Goal: Obtain resource: Download file/media

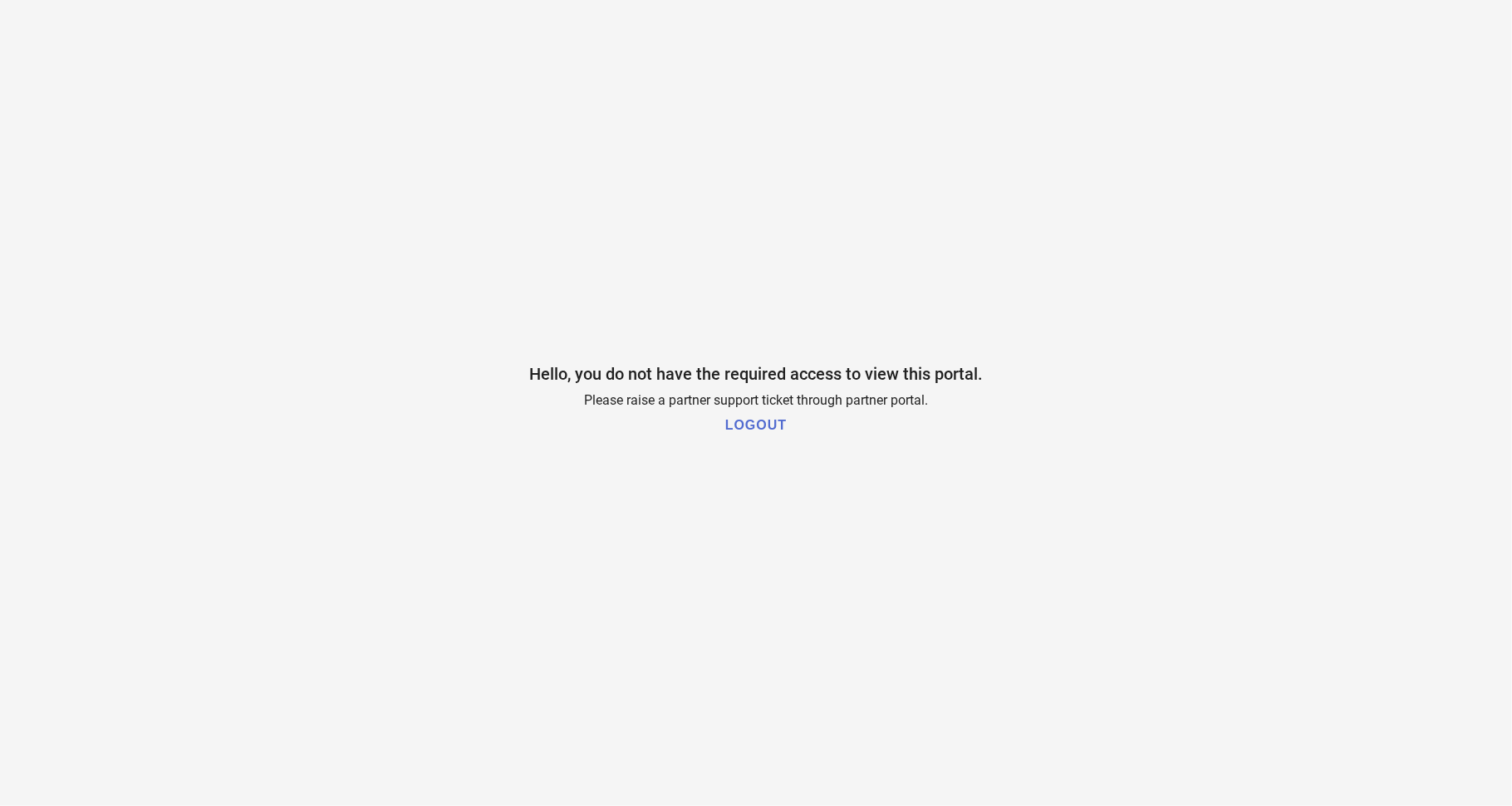
click at [759, 420] on h1 "LOGOUT" at bounding box center [756, 425] width 62 height 15
click at [761, 414] on button "LOGOUT" at bounding box center [756, 425] width 71 height 34
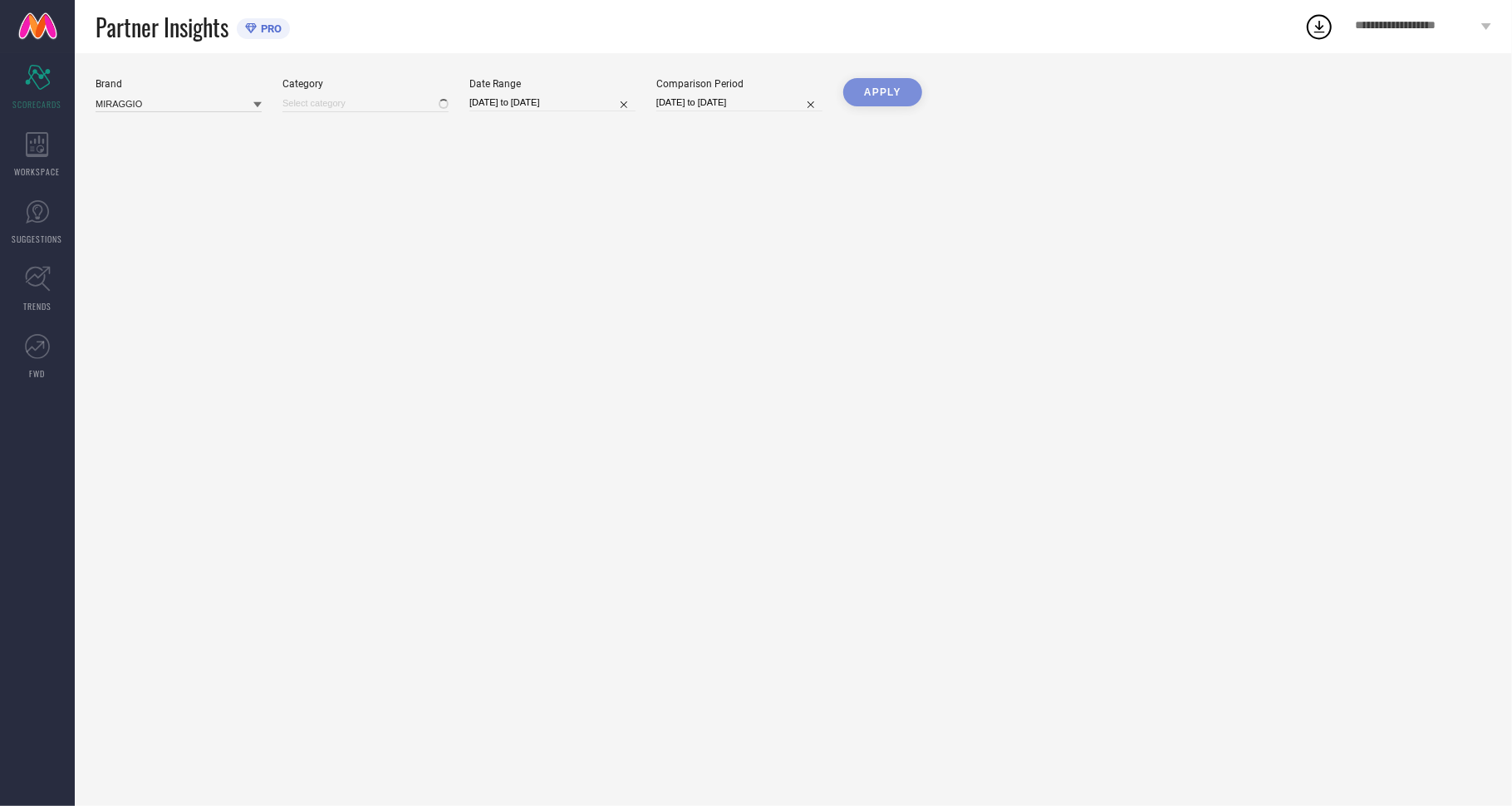
type input "All"
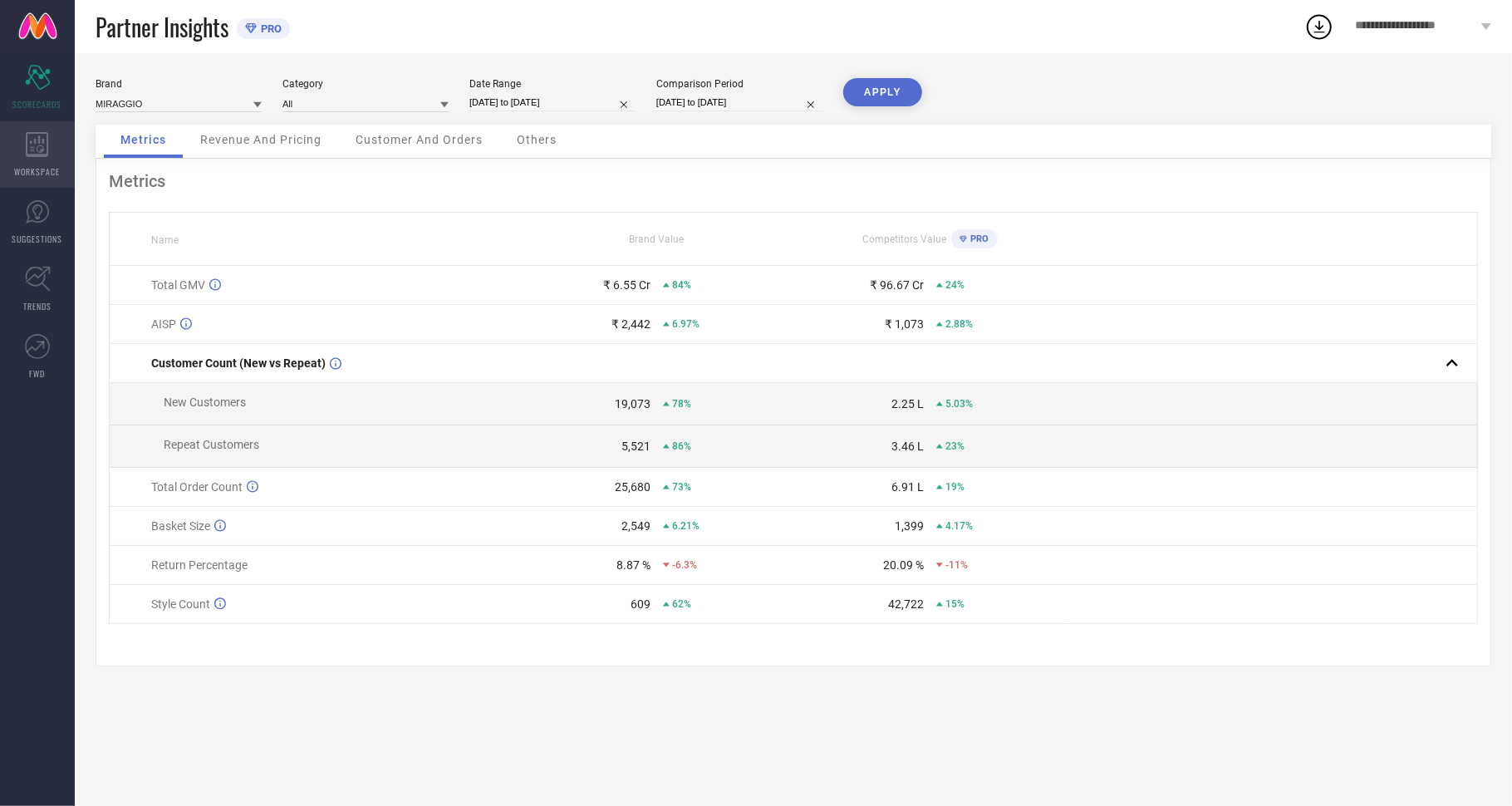
click at [47, 134] on icon at bounding box center [37, 144] width 23 height 25
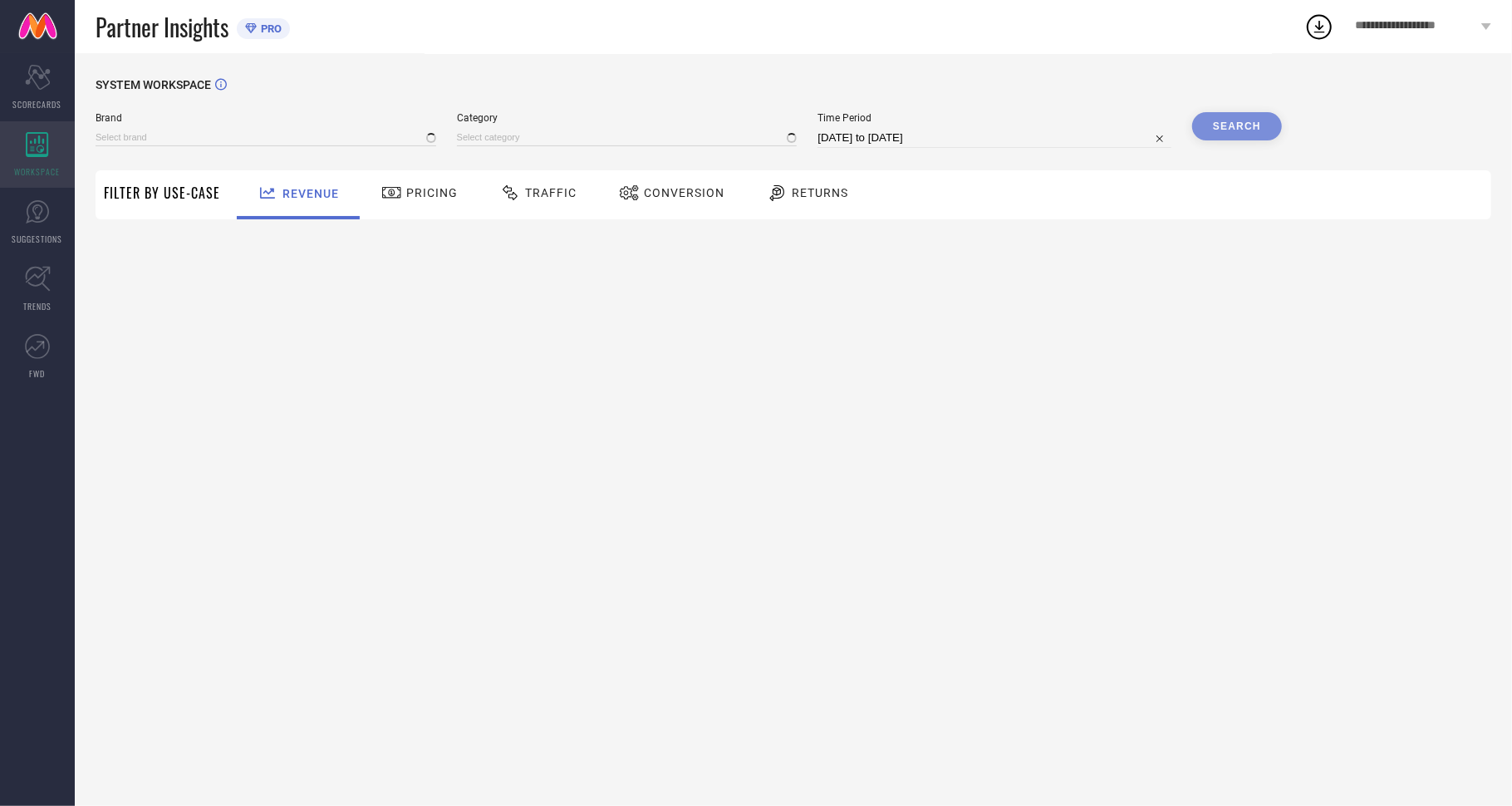
type input "MIRAGGIO"
type input "All"
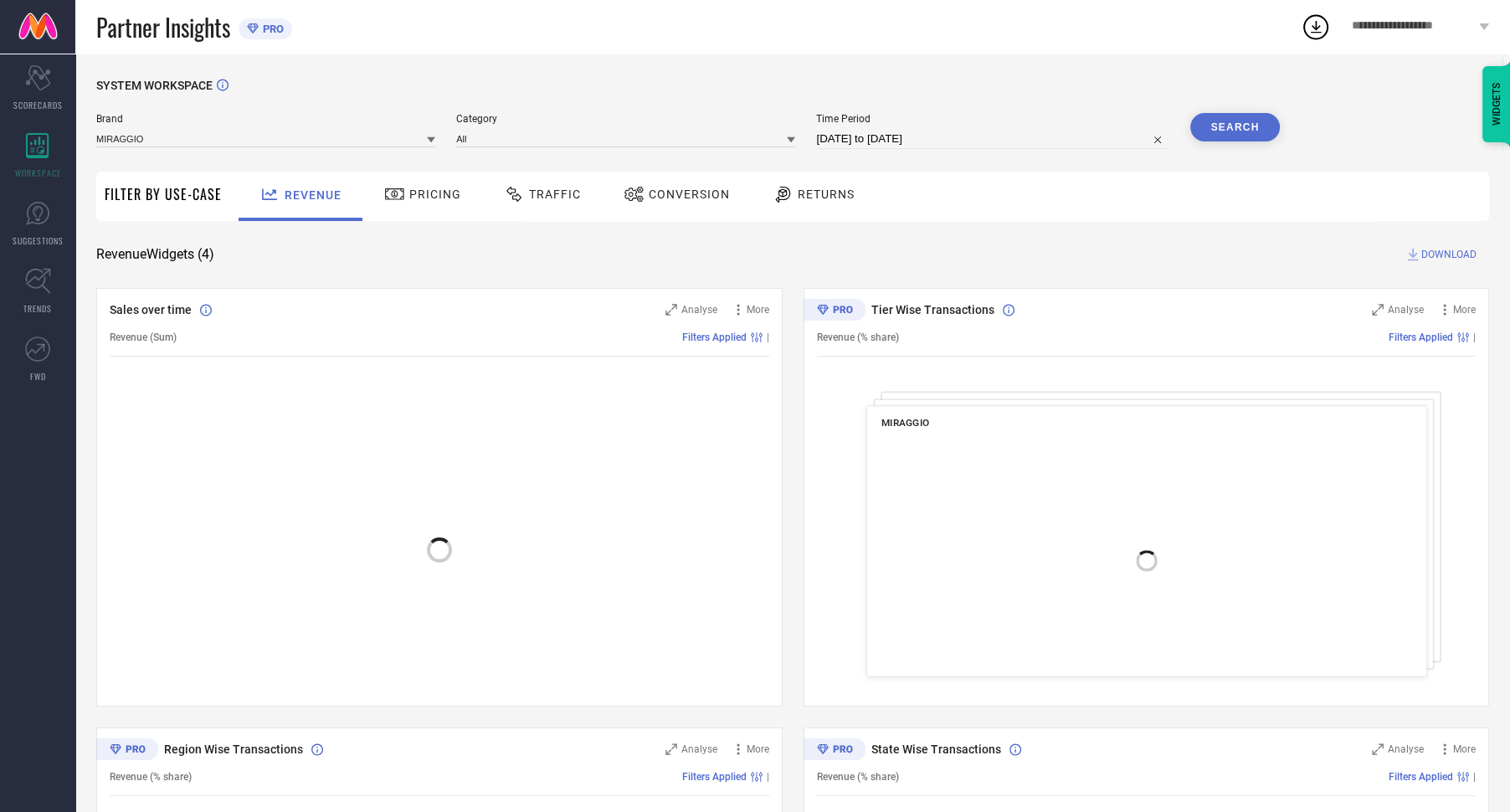
click at [537, 201] on span "Traffic" at bounding box center [554, 194] width 52 height 13
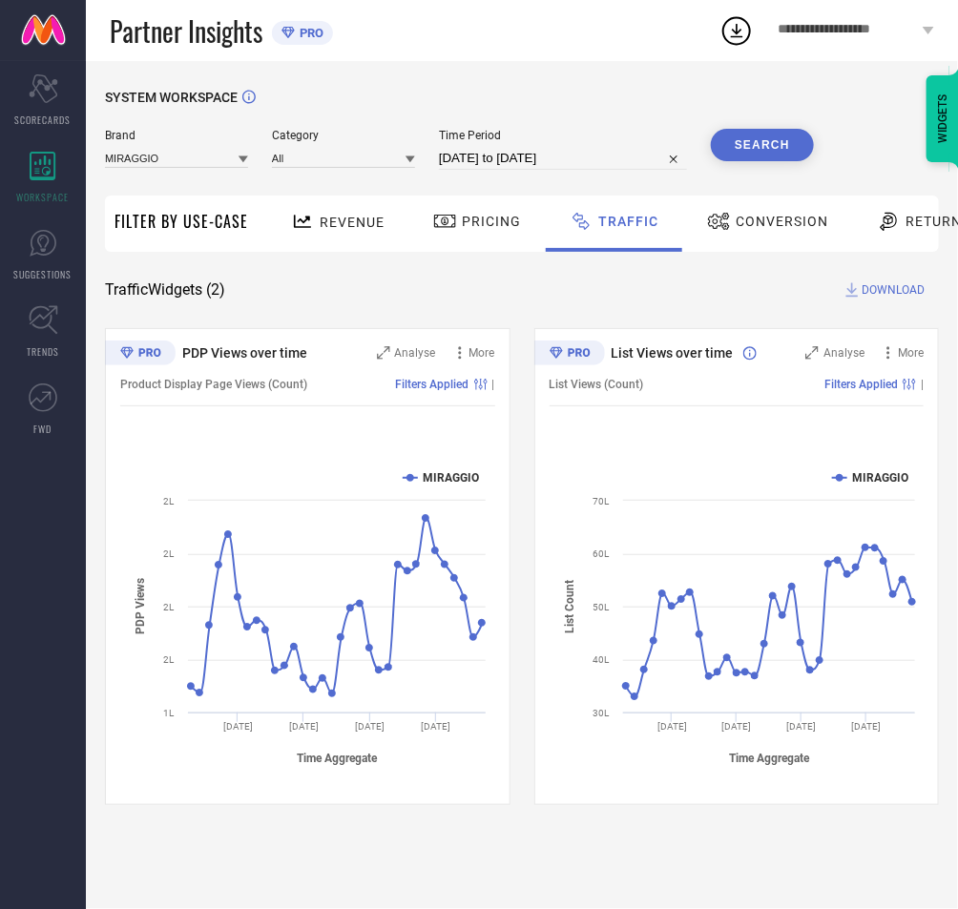
click at [348, 213] on div "Revenue" at bounding box center [337, 221] width 103 height 33
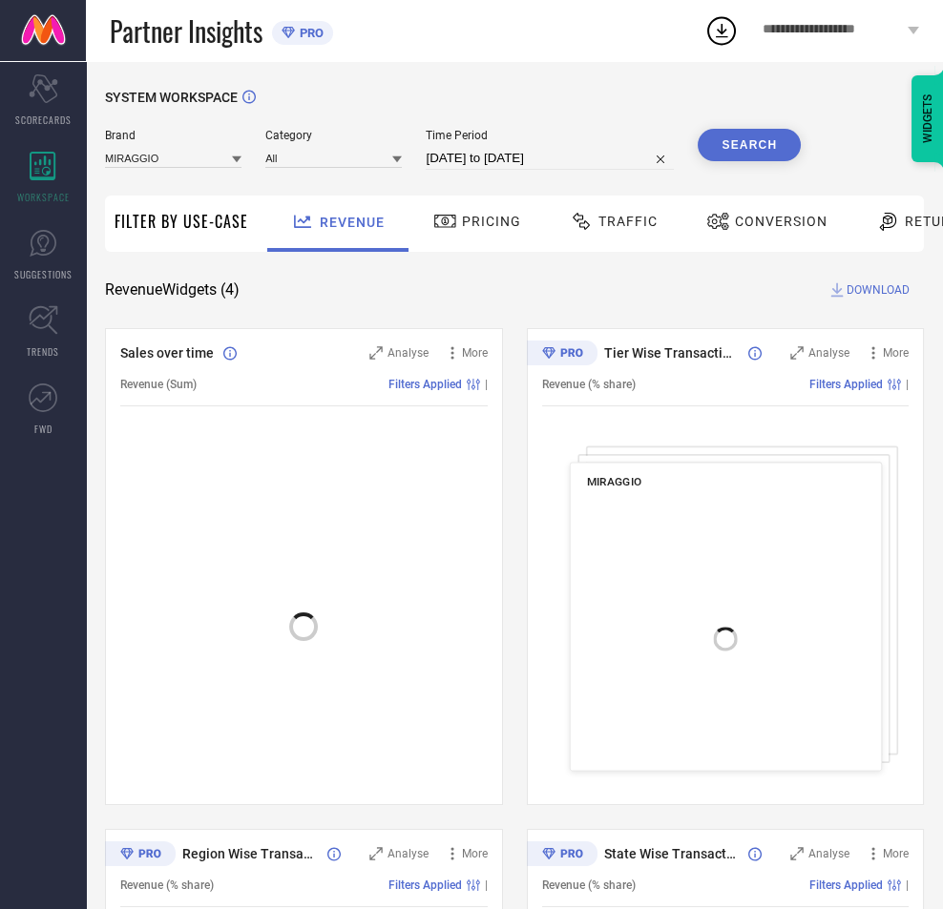
click at [612, 222] on span "Traffic" at bounding box center [627, 221] width 59 height 15
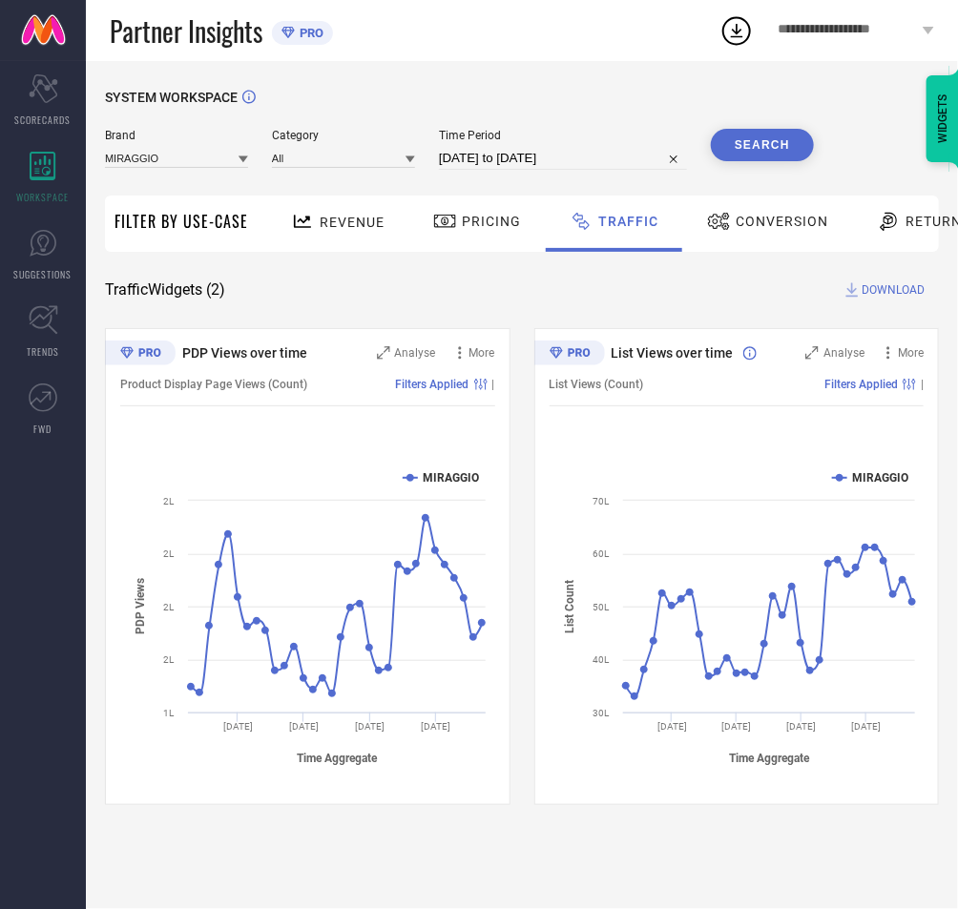
click at [337, 217] on span "Revenue" at bounding box center [352, 222] width 65 height 15
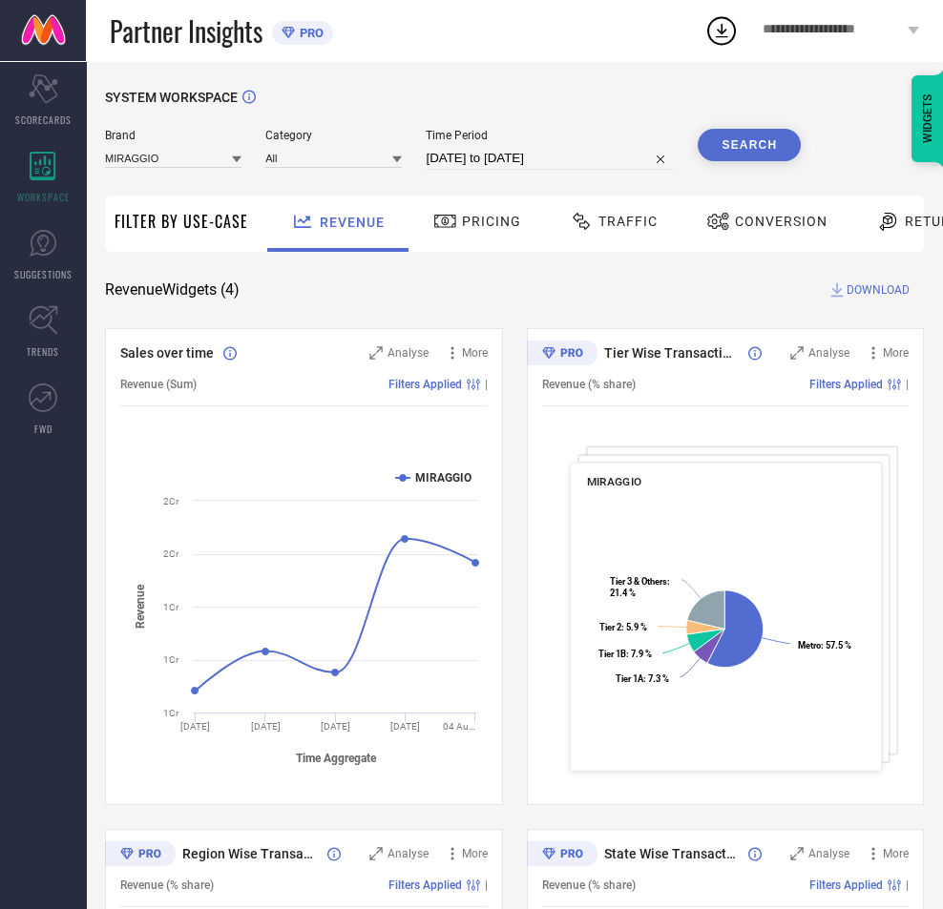
click at [588, 216] on icon at bounding box center [582, 221] width 24 height 23
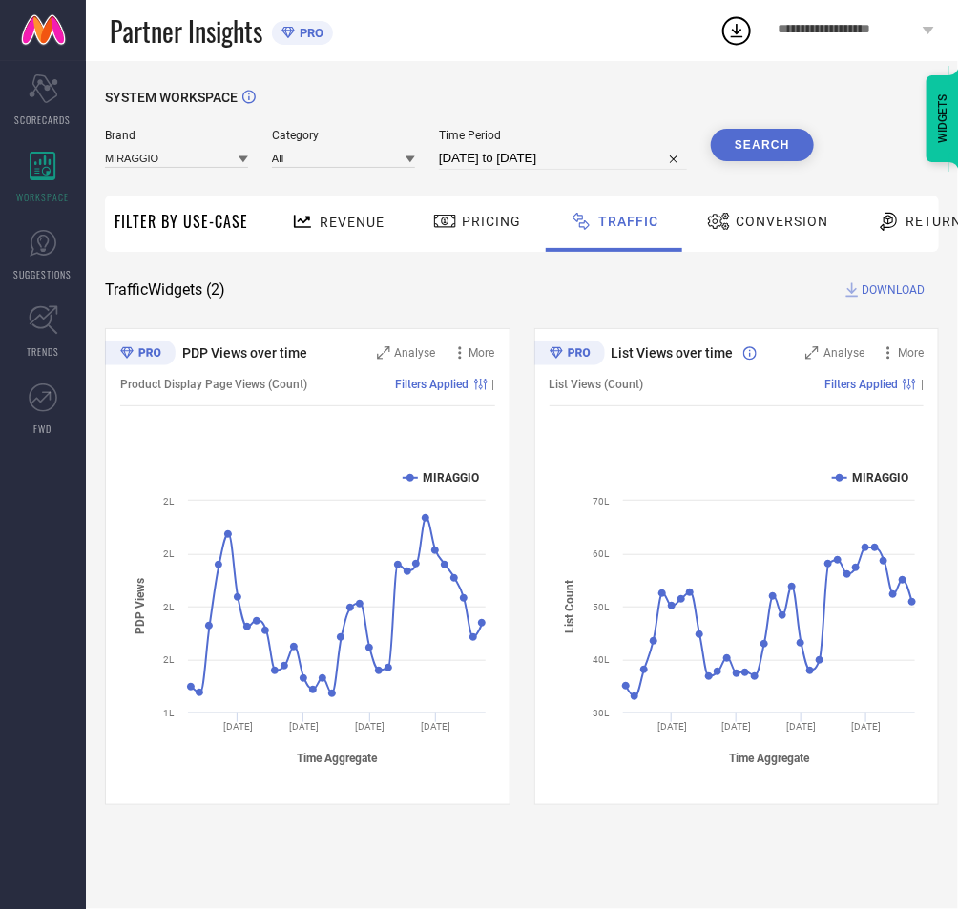
click at [876, 285] on span "DOWNLOAD" at bounding box center [893, 290] width 63 height 19
